Goal: Check status: Check status

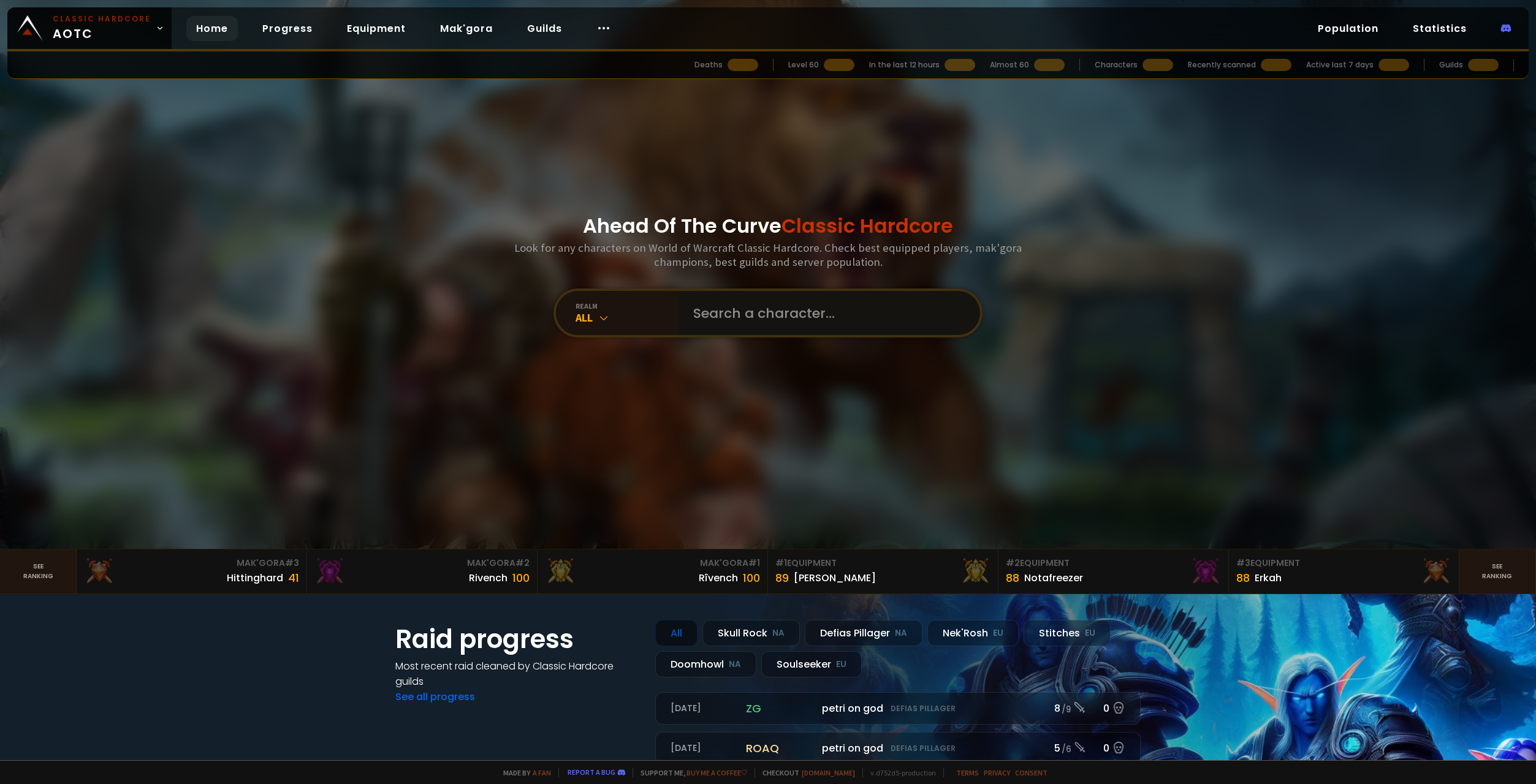
click at [774, 312] on input "text" at bounding box center [826, 313] width 280 height 44
click at [611, 324] on div "All" at bounding box center [627, 318] width 103 height 14
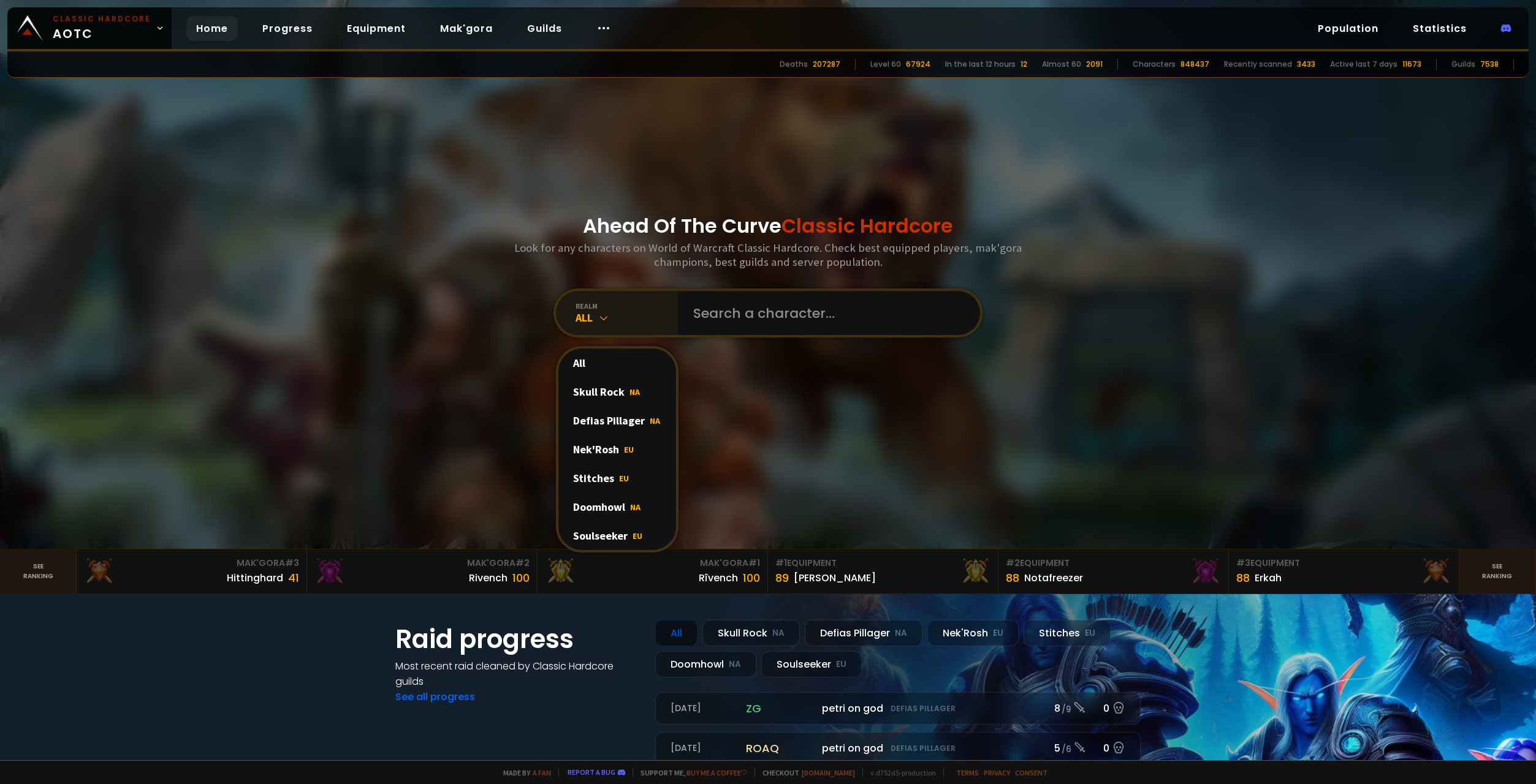
click at [611, 324] on div "All" at bounding box center [627, 318] width 103 height 14
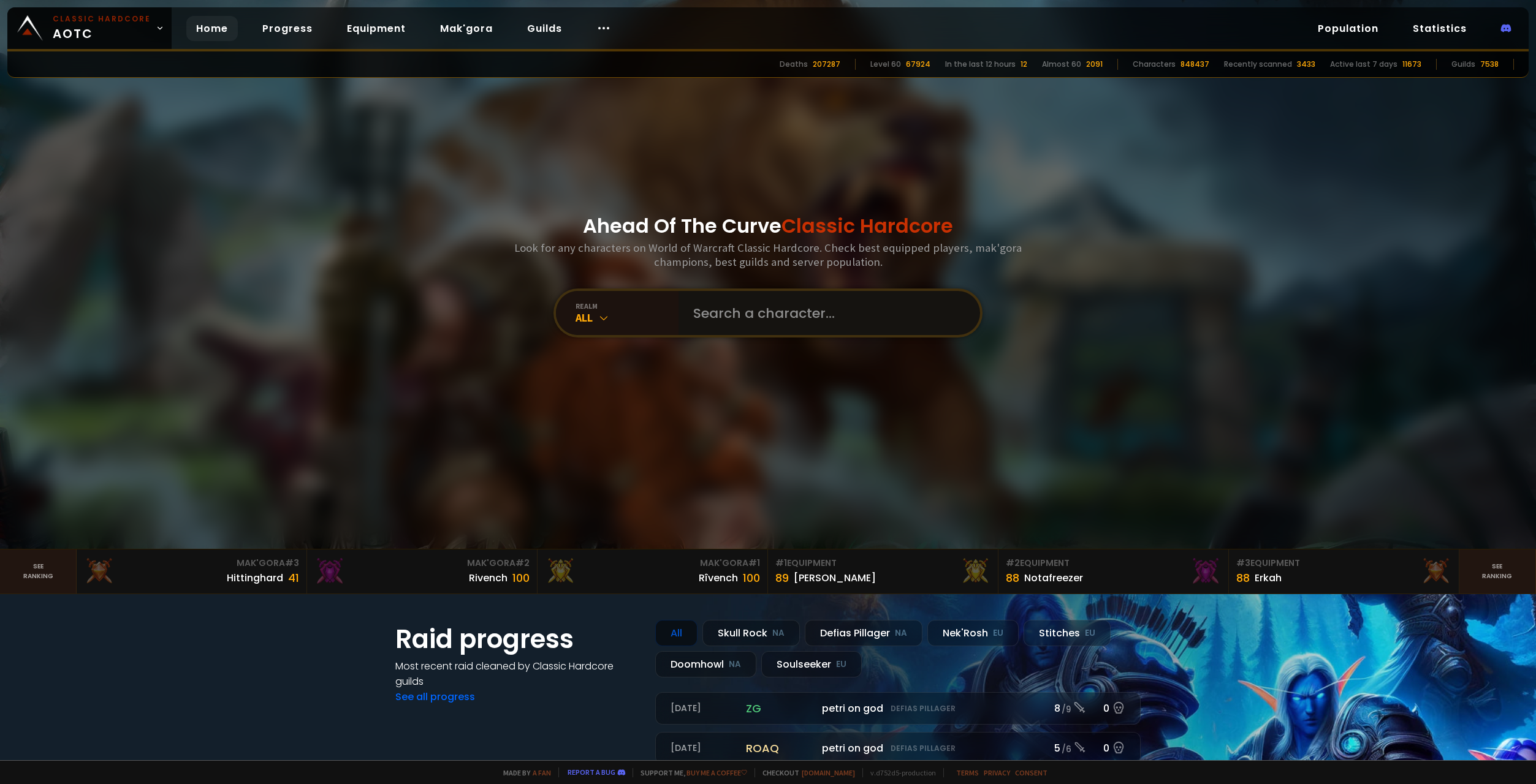
click at [779, 327] on input "text" at bounding box center [826, 313] width 280 height 44
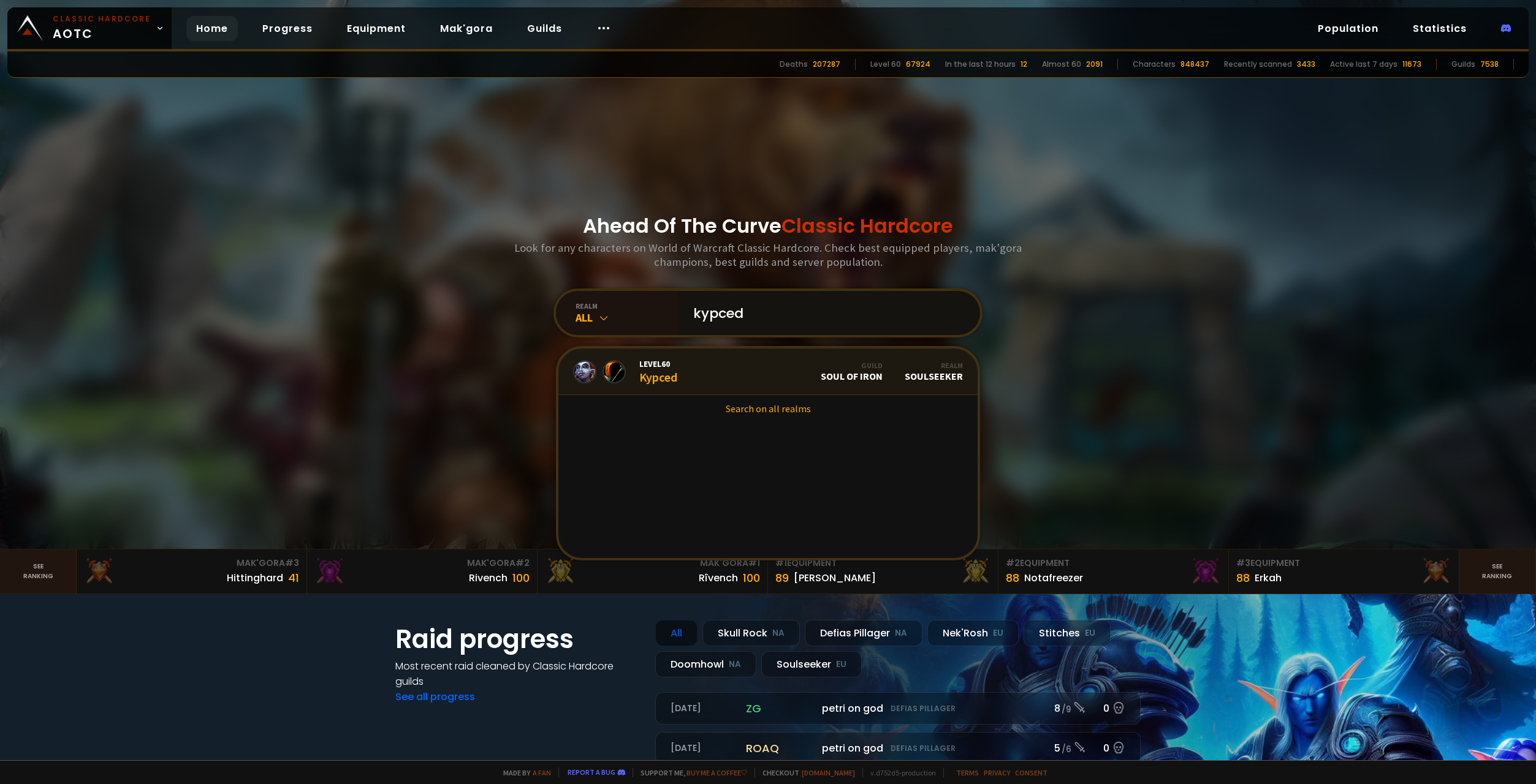
type input "kypced"
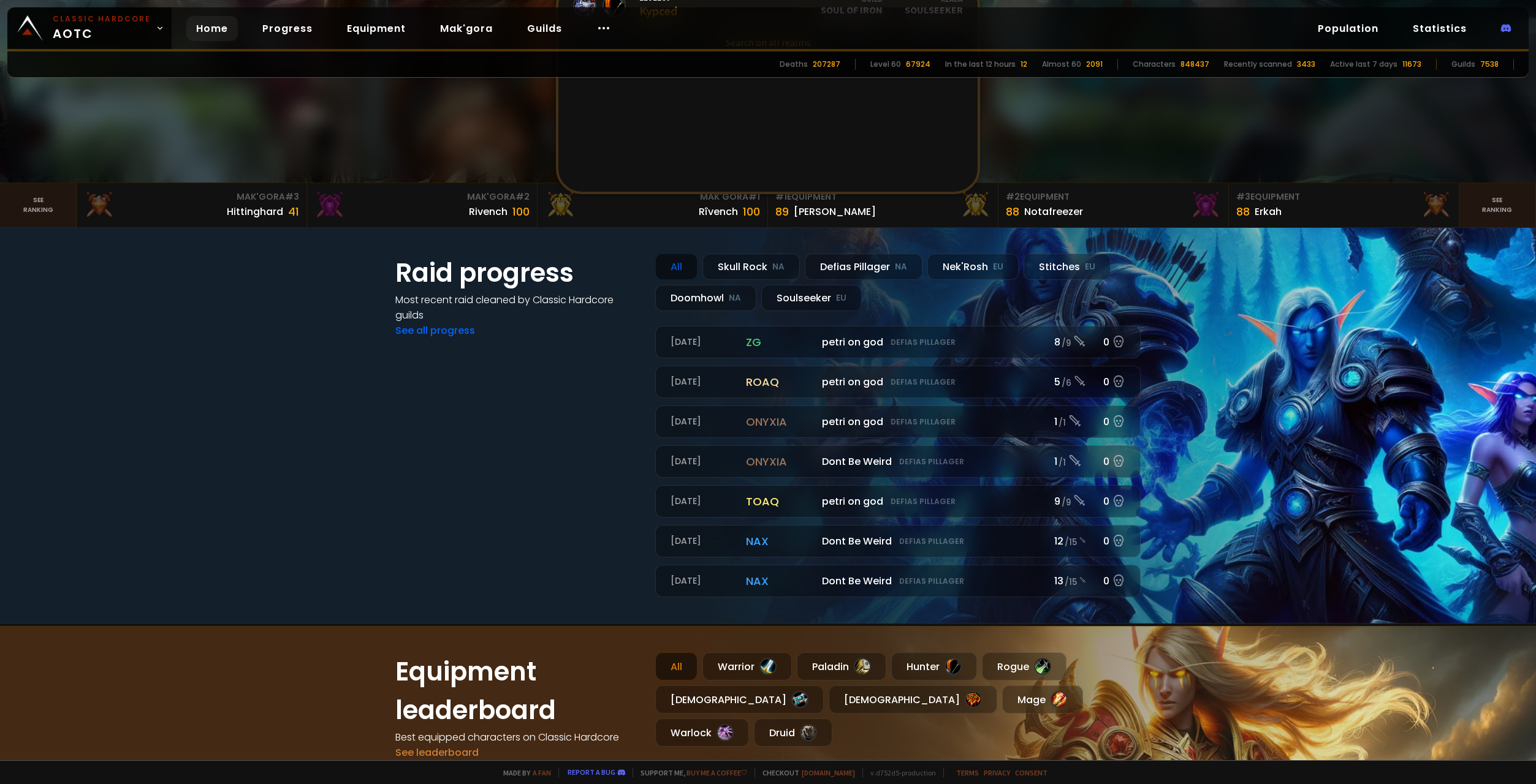
scroll to position [367, 0]
click at [1226, 250] on section "Raid progress Most recent raid cleaned by Classic Hardcore guilds See all progr…" at bounding box center [768, 424] width 1536 height 396
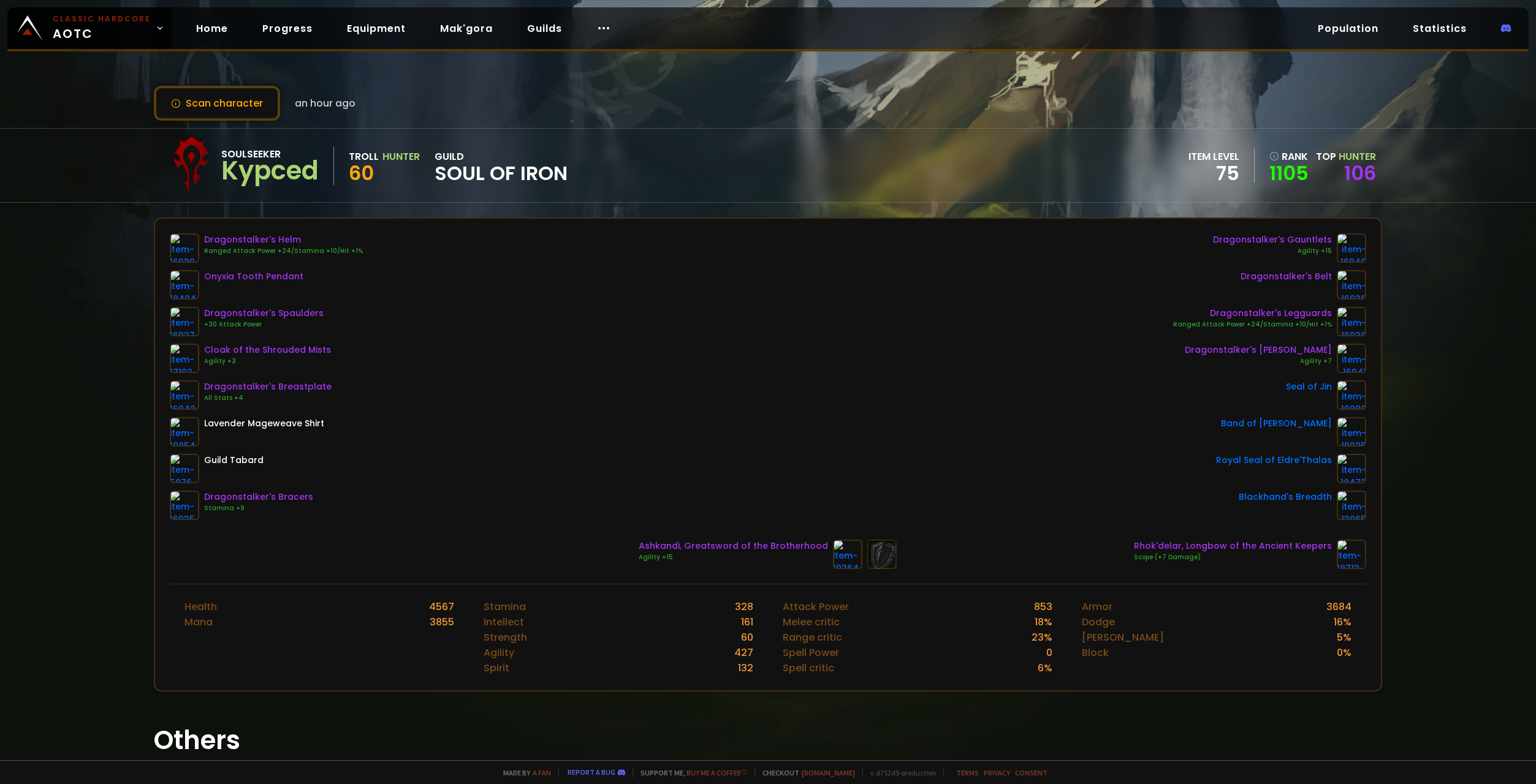
click at [237, 159] on div "Soulseeker" at bounding box center [270, 154] width 98 height 15
click at [547, 175] on span "Soul of Iron" at bounding box center [500, 174] width 133 height 18
drag, startPoint x: 469, startPoint y: 173, endPoint x: 591, endPoint y: 180, distance: 122.2
click at [591, 180] on div "Soulseeker Kypced Troll Hunter 60 guild Soul of Iron item level 75 rank 1105 To…" at bounding box center [768, 165] width 1229 height 74
drag, startPoint x: 613, startPoint y: 178, endPoint x: 670, endPoint y: 183, distance: 57.2
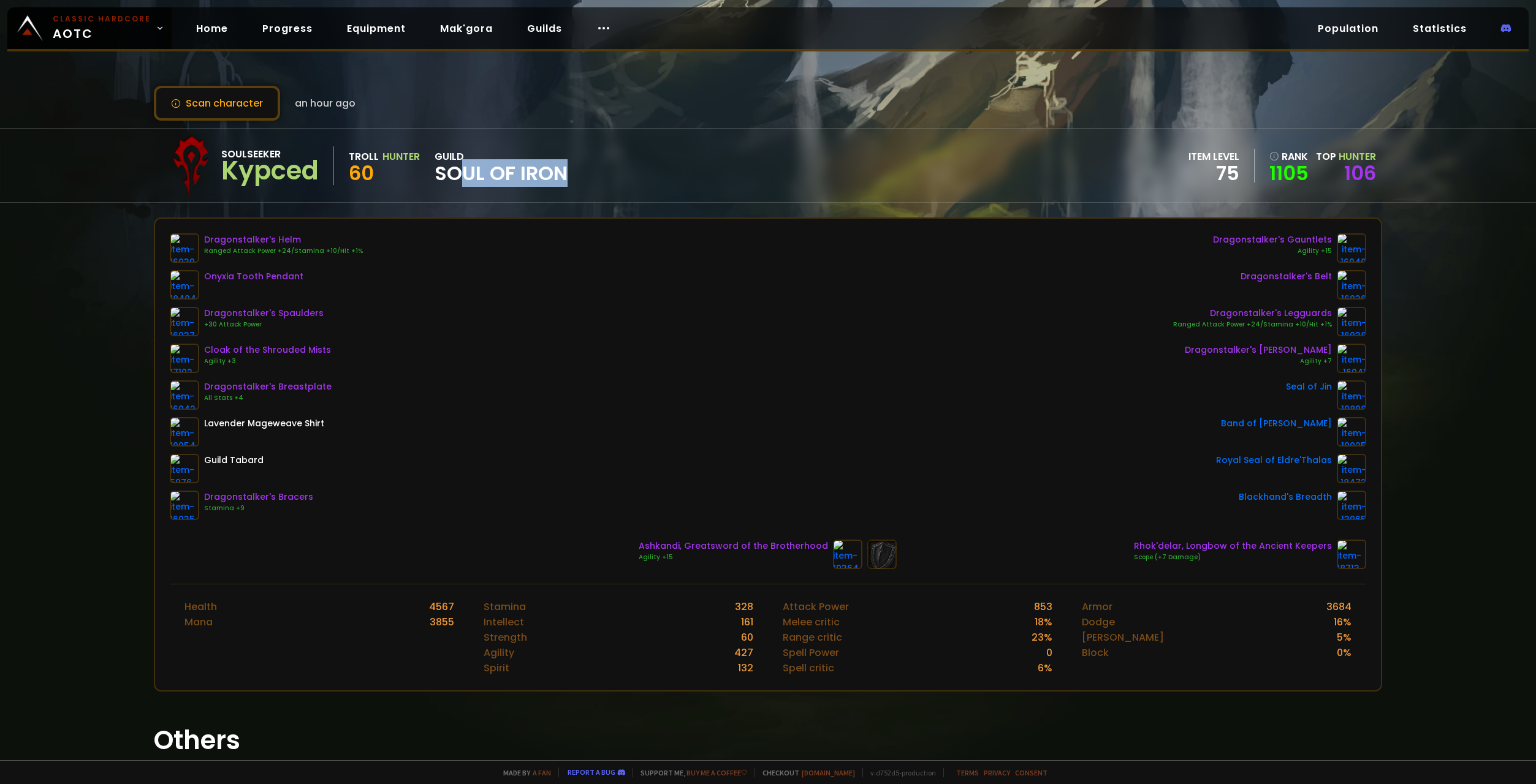
click at [613, 178] on div "Soulseeker Kypced Troll Hunter 60 guild Soul of Iron item level 75 rank 1105 To…" at bounding box center [768, 165] width 1229 height 74
